Goal: Information Seeking & Learning: Check status

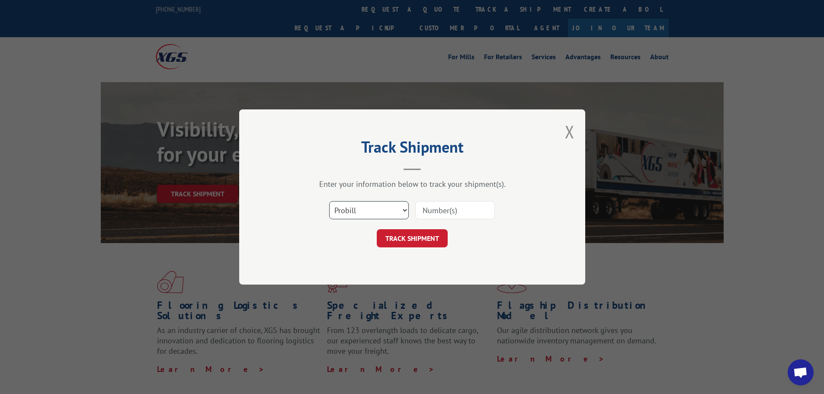
click at [369, 209] on select "Select category... Probill BOL PO" at bounding box center [369, 210] width 80 height 18
select select "po"
click at [329, 201] on select "Select category... Probill BOL PO" at bounding box center [369, 210] width 80 height 18
paste input "18511125"
type input "18511125"
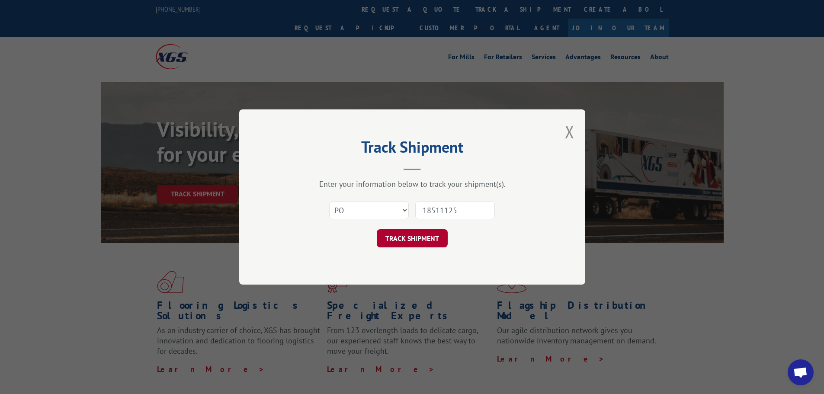
click at [395, 239] on button "TRACK SHIPMENT" at bounding box center [412, 238] width 71 height 18
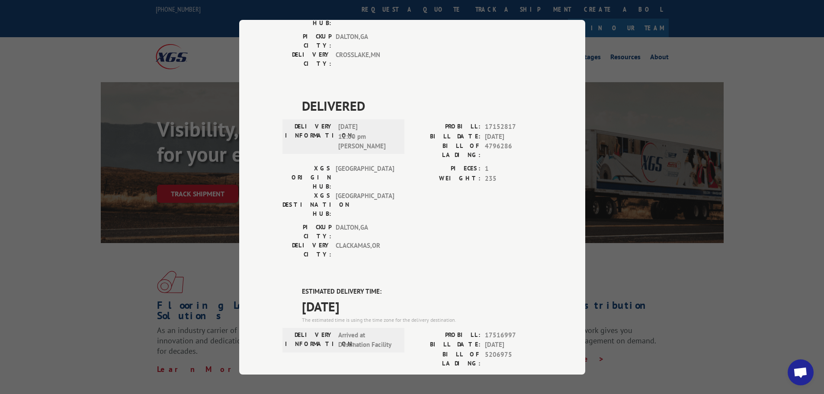
scroll to position [25, 0]
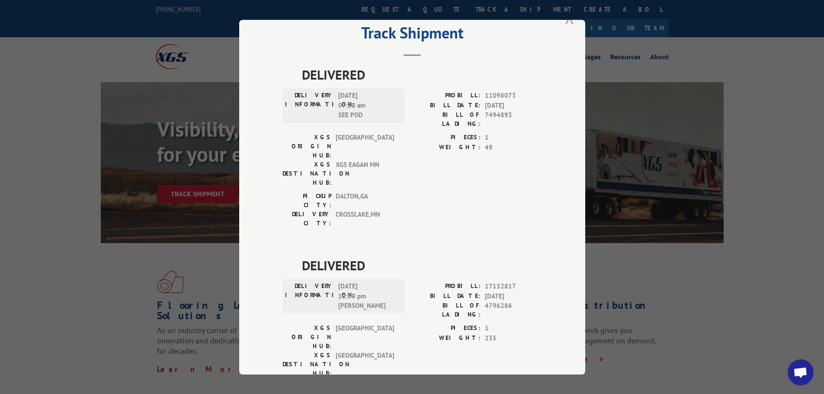
click at [569, 22] on button "Close modal" at bounding box center [570, 17] width 10 height 23
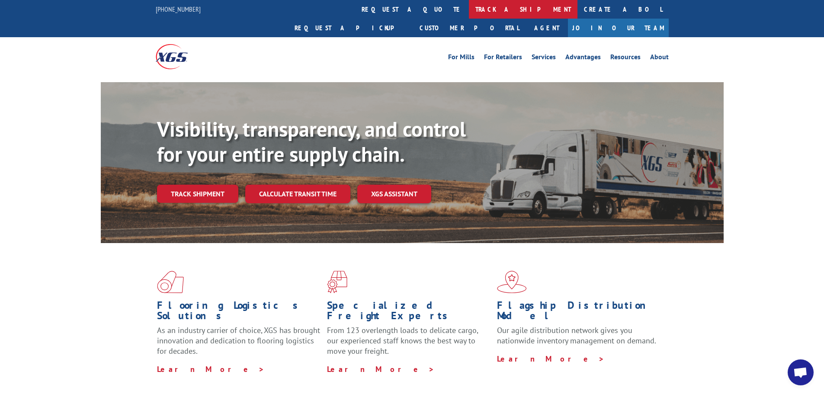
click at [469, 6] on link "track a shipment" at bounding box center [523, 9] width 109 height 19
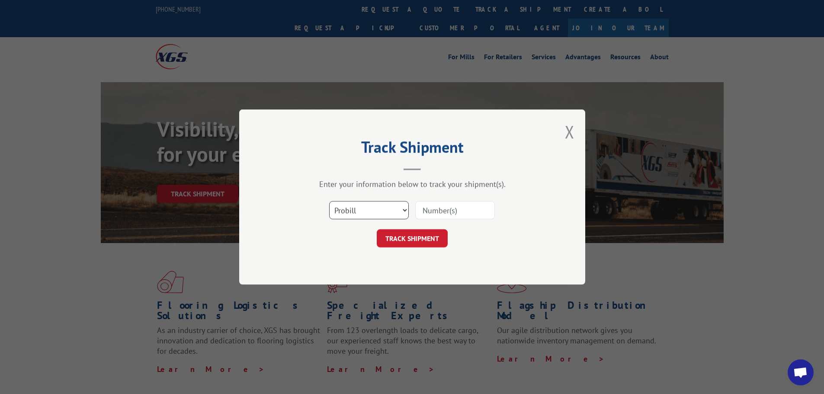
click at [392, 204] on select "Select category... Probill BOL PO" at bounding box center [369, 210] width 80 height 18
select select "po"
click at [329, 201] on select "Select category... Probill BOL PO" at bounding box center [369, 210] width 80 height 18
click at [443, 212] on input at bounding box center [455, 210] width 80 height 18
paste input "18511125"
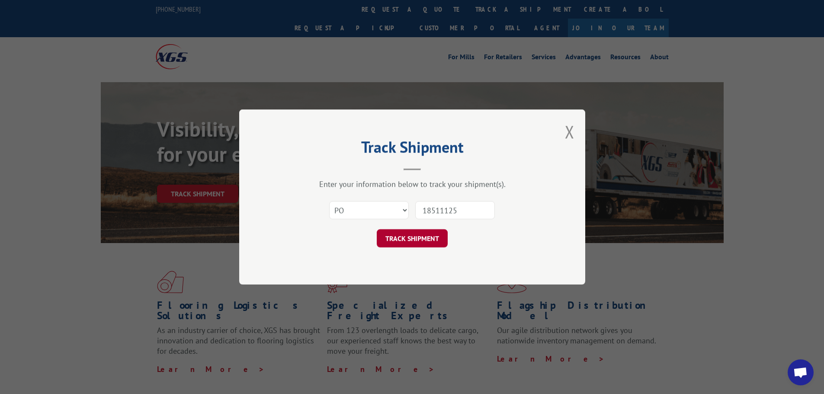
type input "18511125"
click at [430, 236] on button "TRACK SHIPMENT" at bounding box center [412, 238] width 71 height 18
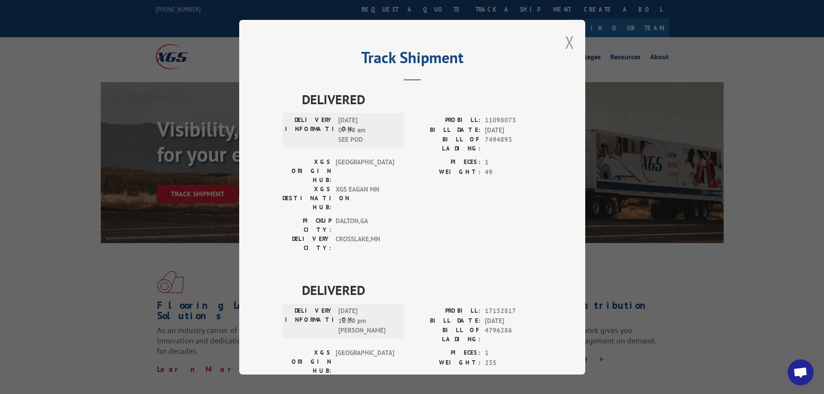
click at [569, 43] on button "Close modal" at bounding box center [570, 42] width 10 height 23
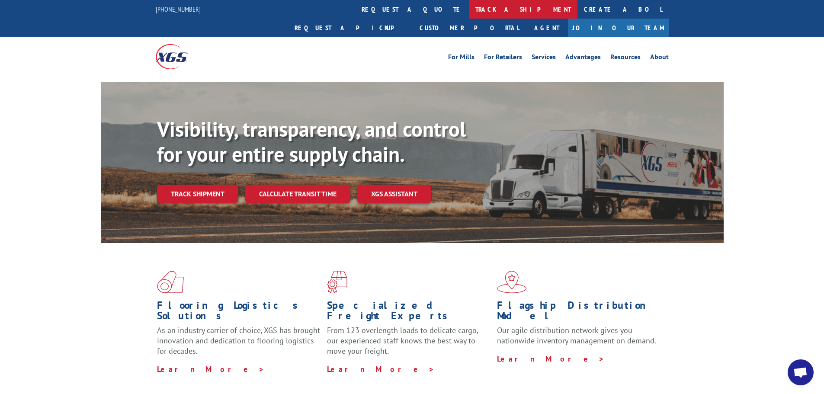
click at [469, 5] on link "track a shipment" at bounding box center [523, 9] width 109 height 19
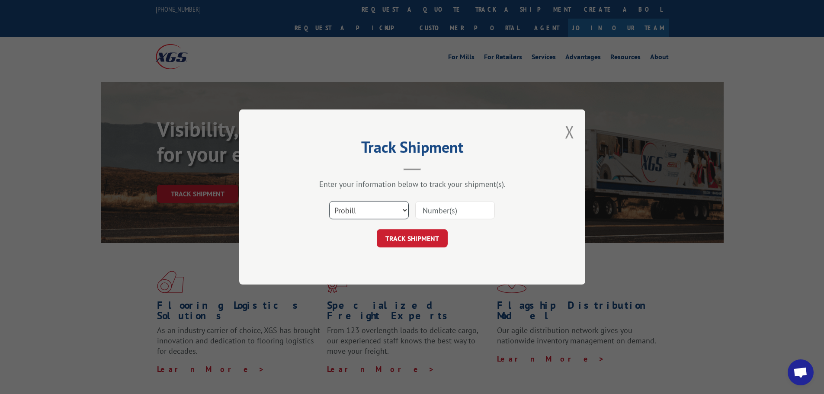
drag, startPoint x: 379, startPoint y: 211, endPoint x: 355, endPoint y: 207, distance: 24.9
click at [378, 214] on select "Select category... Probill BOL PO" at bounding box center [369, 210] width 80 height 18
click at [355, 207] on select "Select category... Probill BOL PO" at bounding box center [369, 210] width 80 height 18
click at [351, 213] on select "Select category... Probill BOL PO" at bounding box center [369, 210] width 80 height 18
select select "po"
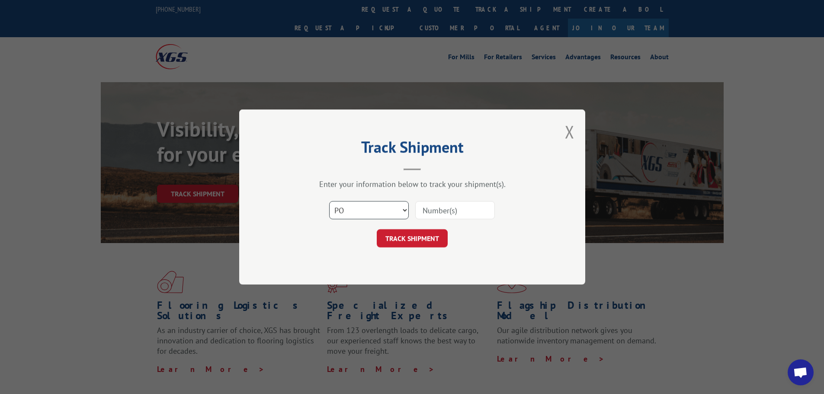
click at [329, 201] on select "Select category... Probill BOL PO" at bounding box center [369, 210] width 80 height 18
click at [478, 211] on input at bounding box center [455, 210] width 80 height 18
paste input "38549564"
type input "38549564"
click button "TRACK SHIPMENT" at bounding box center [412, 238] width 71 height 18
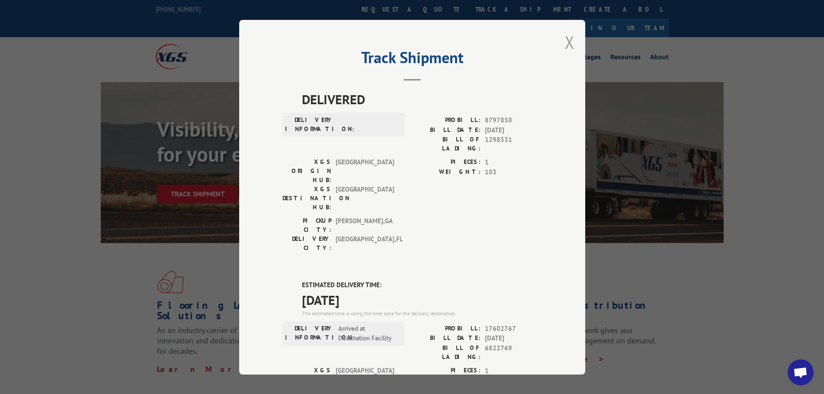
click at [566, 44] on button "Close modal" at bounding box center [570, 42] width 10 height 23
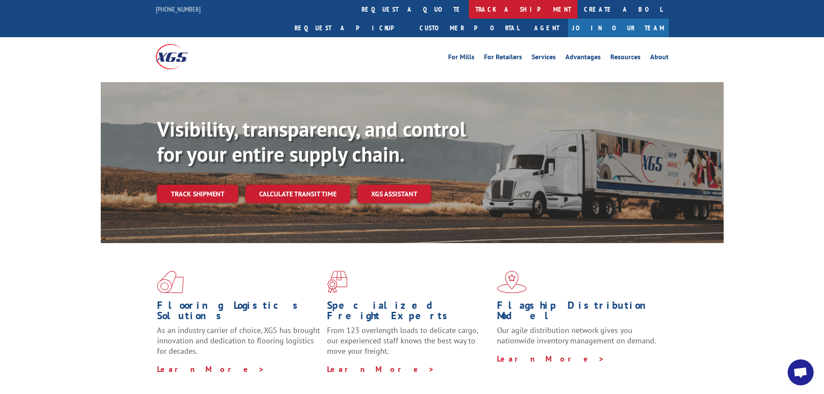
click at [469, 13] on link "track a shipment" at bounding box center [523, 9] width 109 height 19
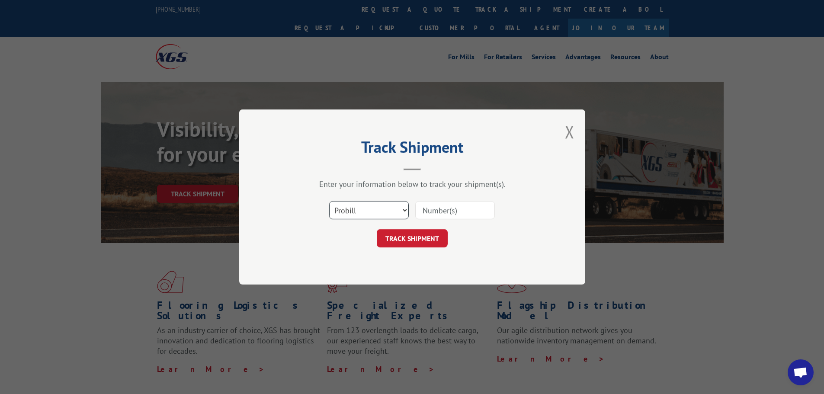
click at [387, 215] on select "Select category... Probill BOL PO" at bounding box center [369, 210] width 80 height 18
select select "po"
click at [329, 201] on select "Select category... Probill BOL PO" at bounding box center [369, 210] width 80 height 18
paste input "18511340"
type input "18511340"
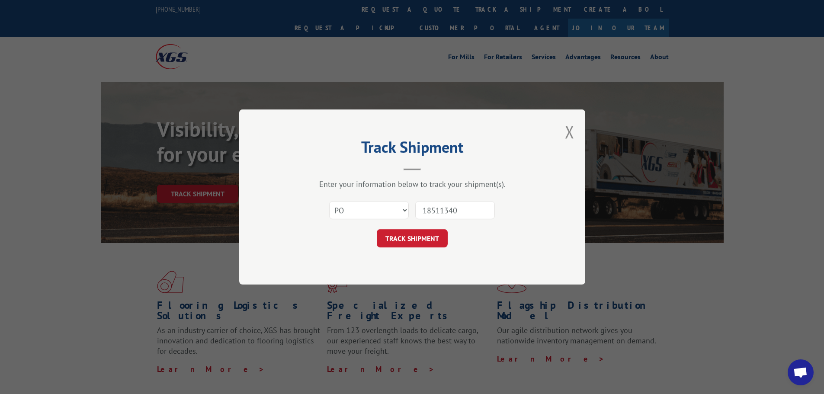
click at [418, 240] on button "TRACK SHIPMENT" at bounding box center [412, 238] width 71 height 18
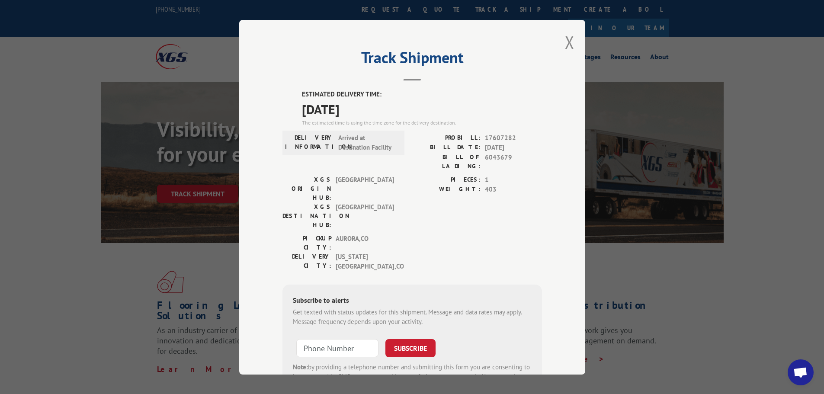
drag, startPoint x: 565, startPoint y: 41, endPoint x: 558, endPoint y: 38, distance: 7.2
click at [565, 42] on button "Close modal" at bounding box center [570, 42] width 10 height 23
